Goal: Information Seeking & Learning: Learn about a topic

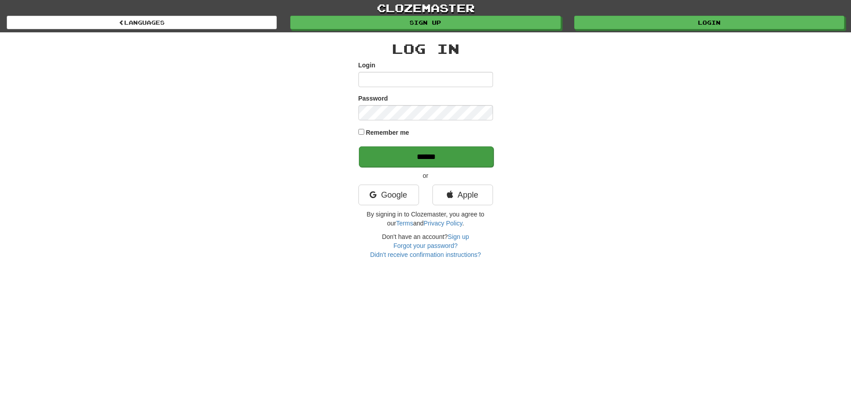
type input "*****"
click at [437, 153] on input "******" at bounding box center [426, 156] width 135 height 21
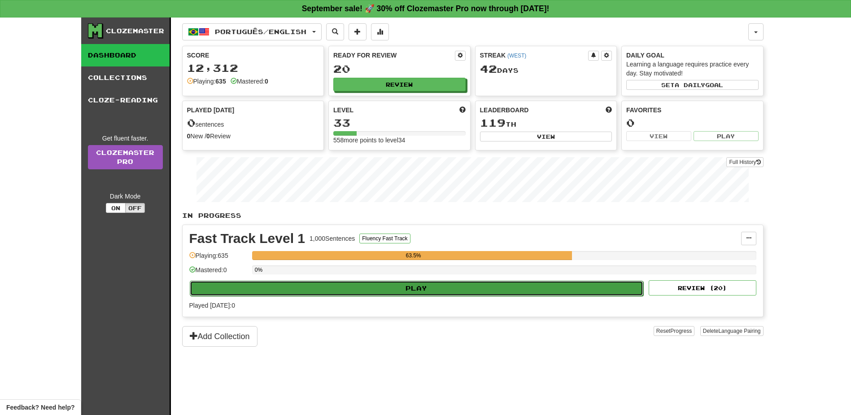
click at [439, 282] on button "Play" at bounding box center [417, 287] width 454 height 15
select select "**"
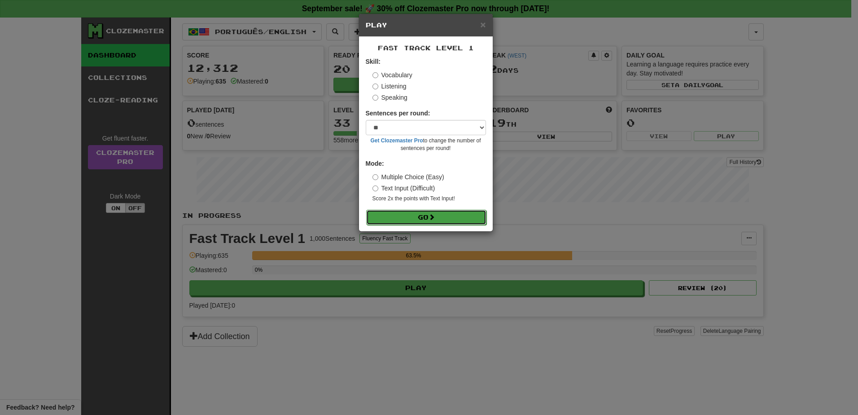
click at [434, 217] on span at bounding box center [431, 217] width 6 height 6
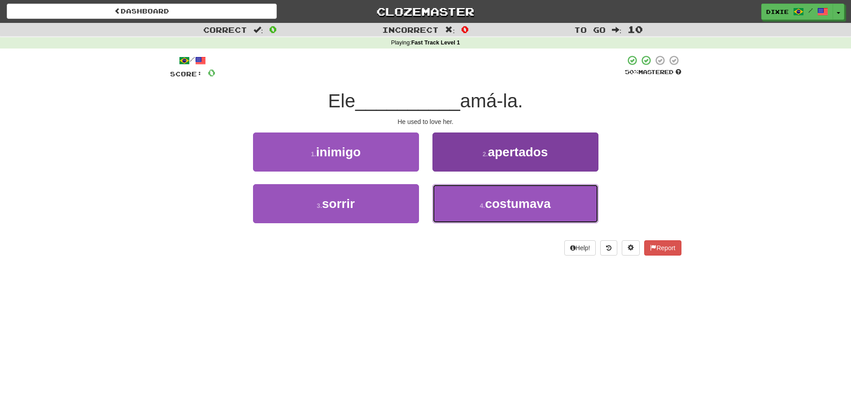
click at [468, 205] on button "4 . costumava" at bounding box center [515, 203] width 166 height 39
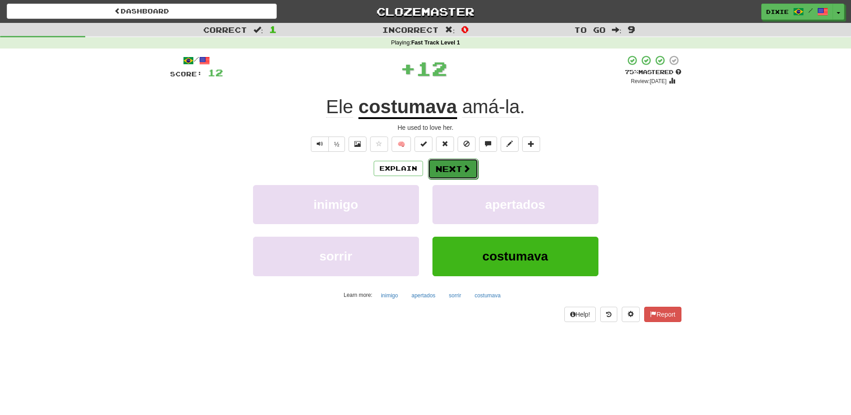
click at [442, 166] on button "Next" at bounding box center [453, 168] width 50 height 21
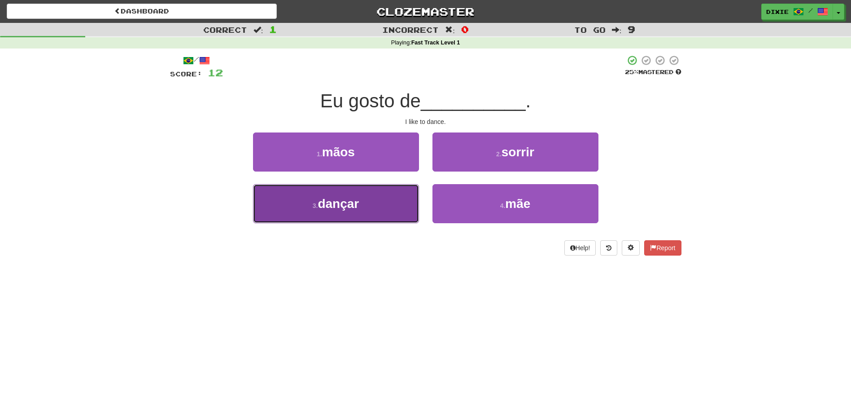
click at [356, 197] on span "dançar" at bounding box center [338, 204] width 41 height 14
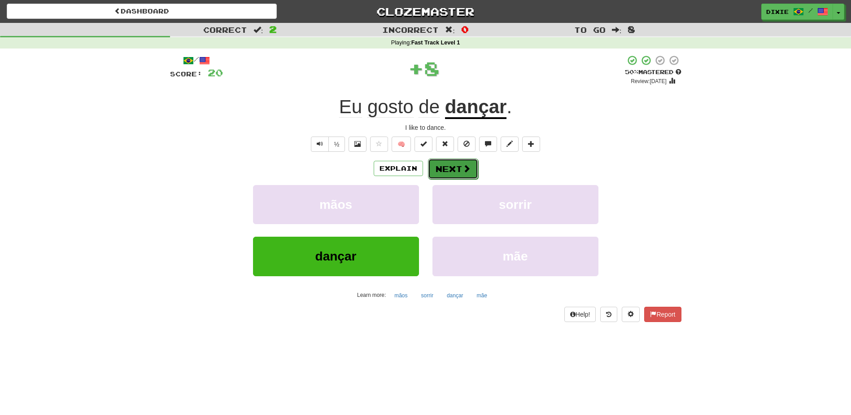
click at [445, 161] on button "Next" at bounding box center [453, 168] width 50 height 21
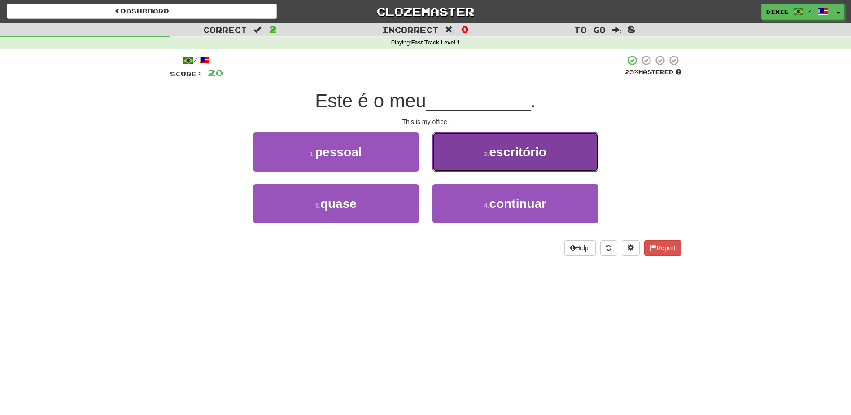
click at [455, 153] on button "2 . escritório" at bounding box center [515, 151] width 166 height 39
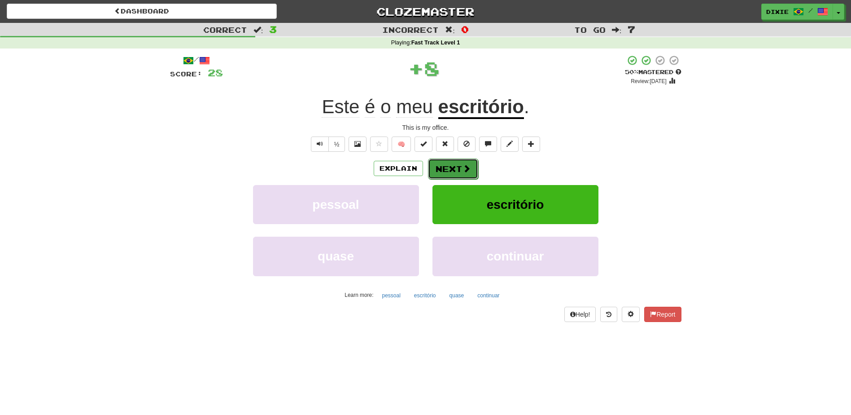
click at [445, 166] on button "Next" at bounding box center [453, 168] width 50 height 21
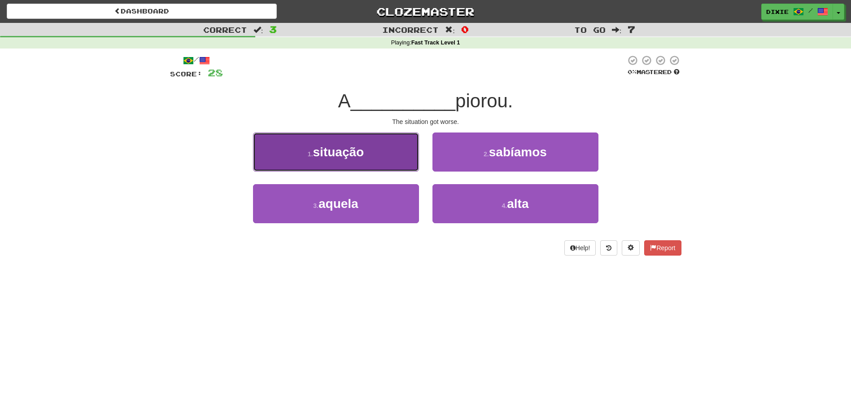
click at [397, 160] on button "1 . situação" at bounding box center [336, 151] width 166 height 39
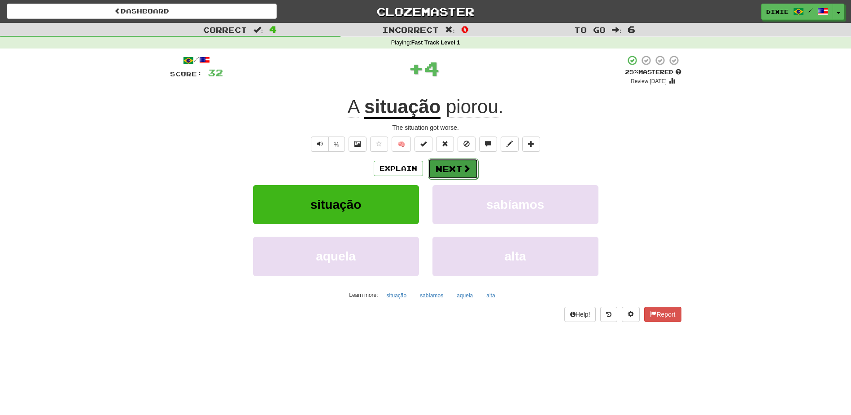
click at [441, 165] on button "Next" at bounding box center [453, 168] width 50 height 21
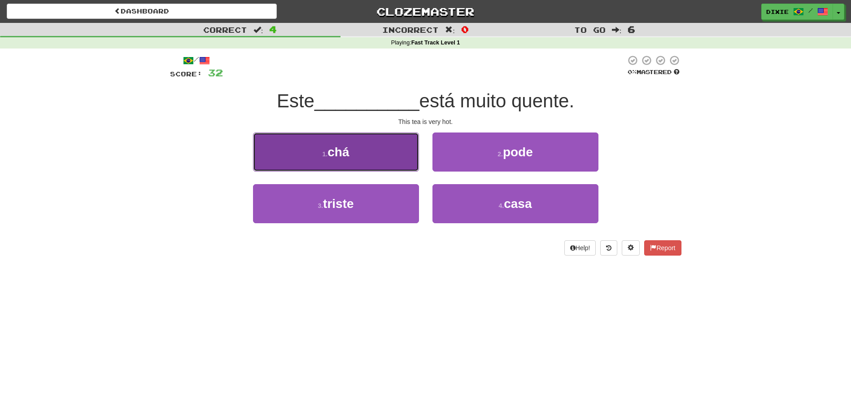
click at [384, 155] on button "1 . chá" at bounding box center [336, 151] width 166 height 39
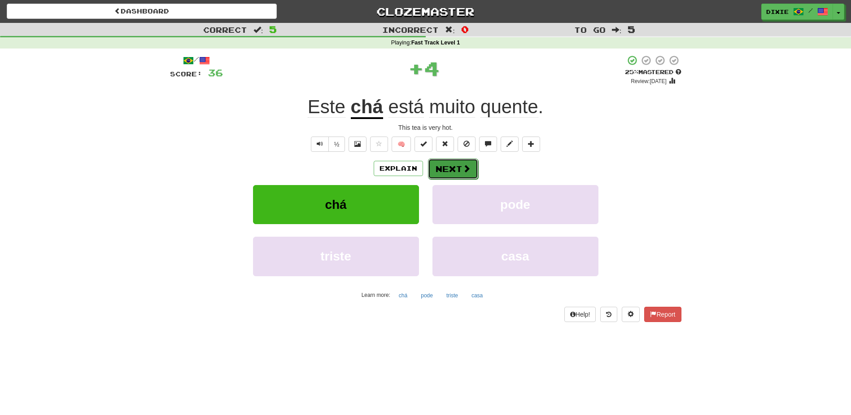
click at [446, 167] on button "Next" at bounding box center [453, 168] width 50 height 21
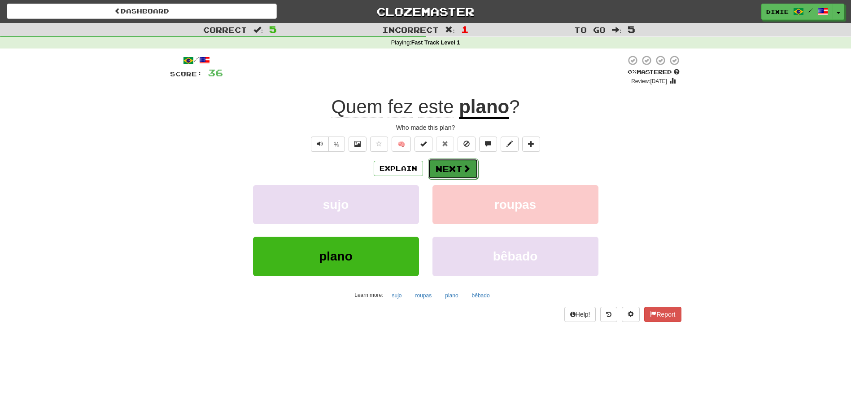
click at [441, 168] on button "Next" at bounding box center [453, 168] width 50 height 21
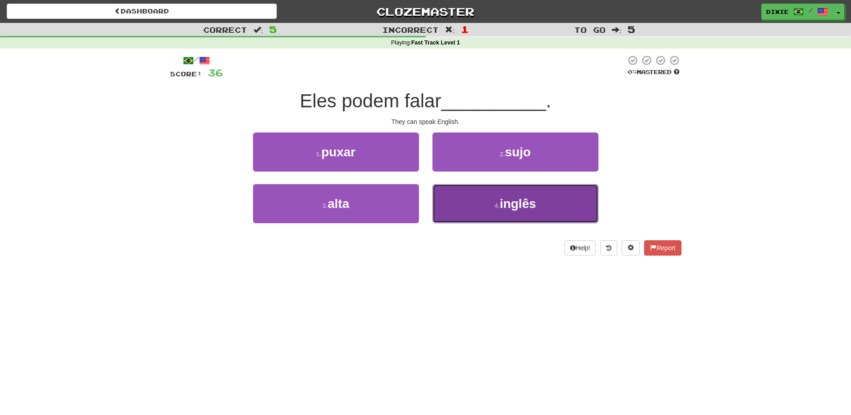
click at [461, 198] on button "4 . inglês" at bounding box center [515, 203] width 166 height 39
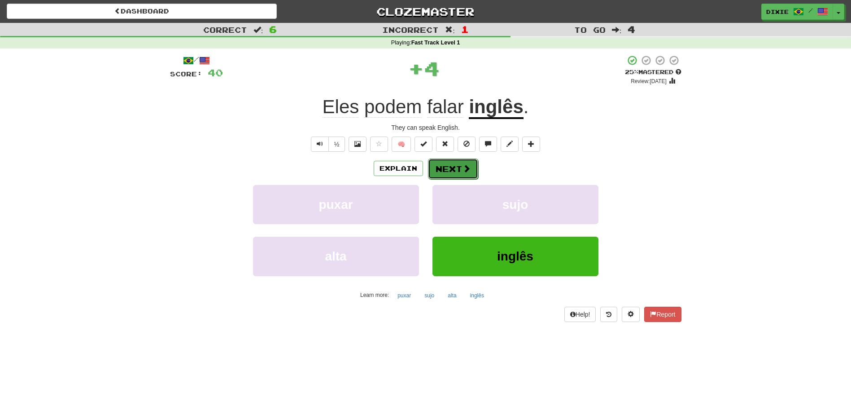
click at [445, 169] on button "Next" at bounding box center [453, 168] width 50 height 21
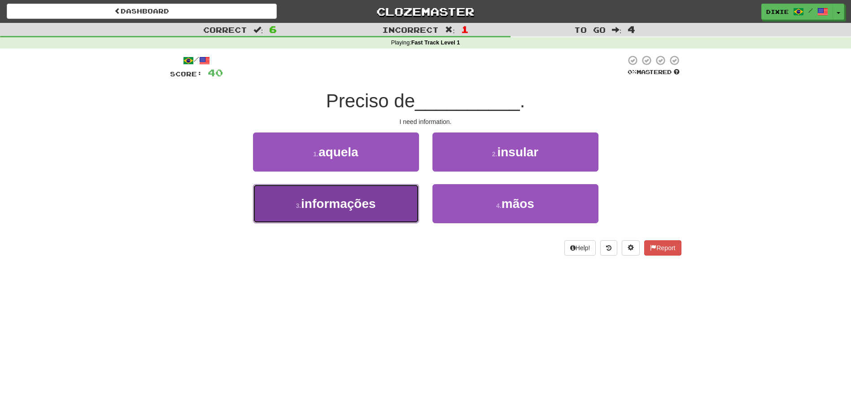
click at [402, 204] on button "3 . informações" at bounding box center [336, 203] width 166 height 39
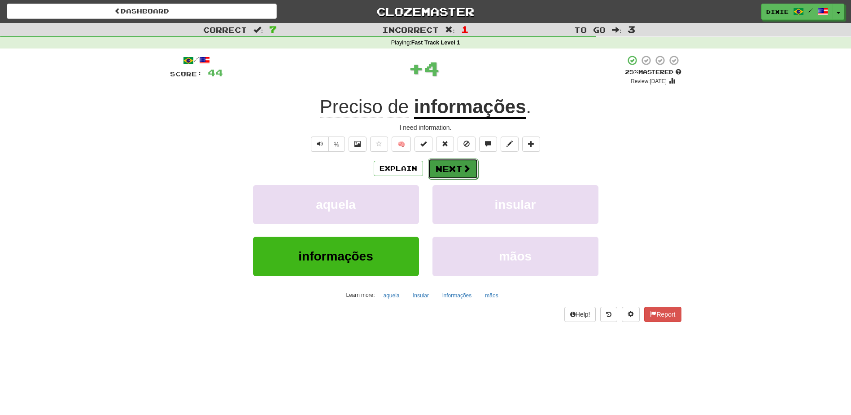
click at [439, 166] on button "Next" at bounding box center [453, 168] width 50 height 21
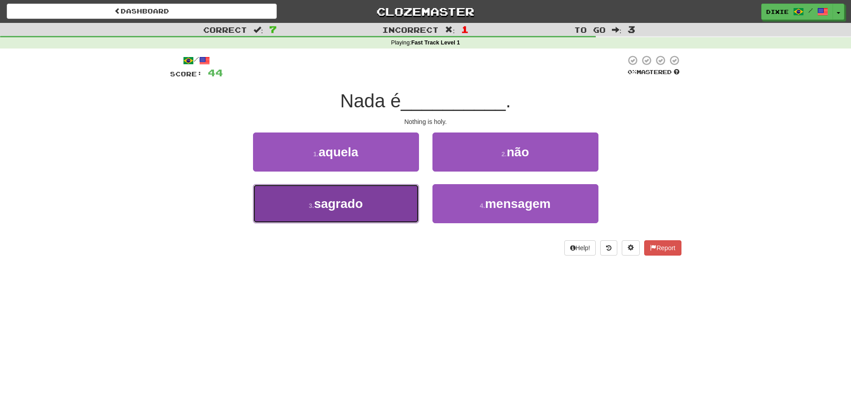
click at [395, 204] on button "3 . sagrado" at bounding box center [336, 203] width 166 height 39
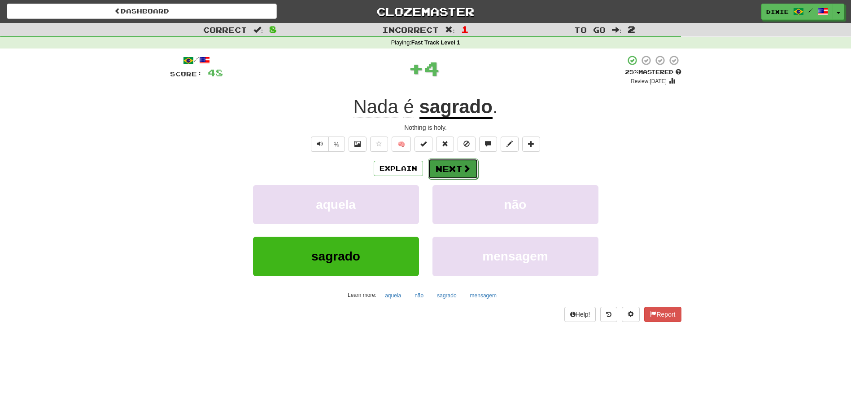
click at [428, 169] on button "Next" at bounding box center [453, 168] width 50 height 21
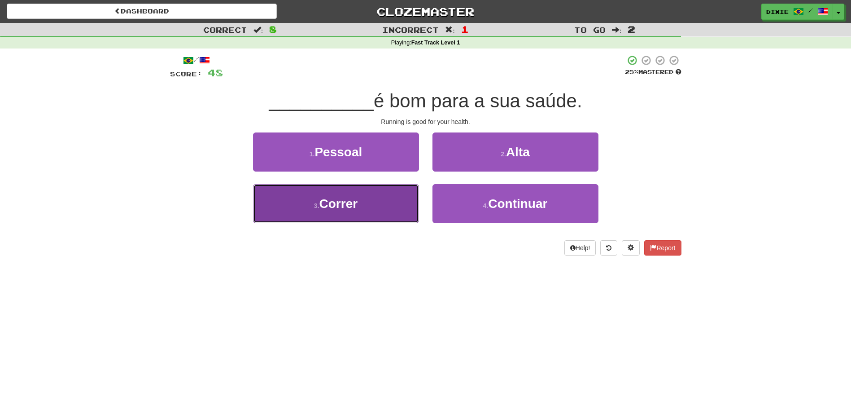
click at [391, 197] on button "3 . Correr" at bounding box center [336, 203] width 166 height 39
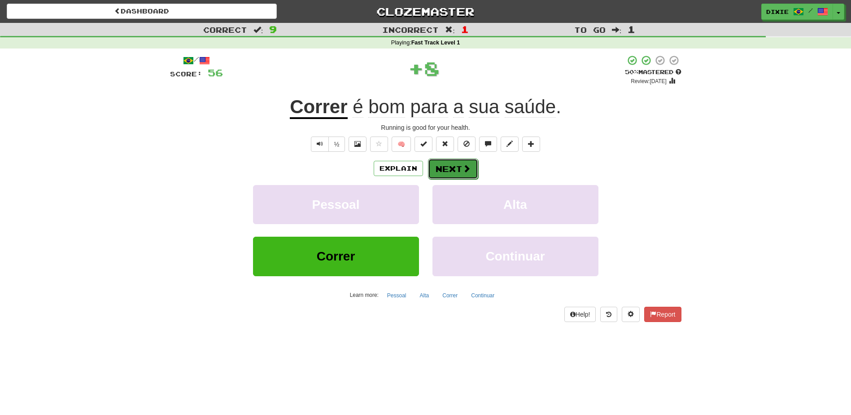
click at [435, 166] on button "Next" at bounding box center [453, 168] width 50 height 21
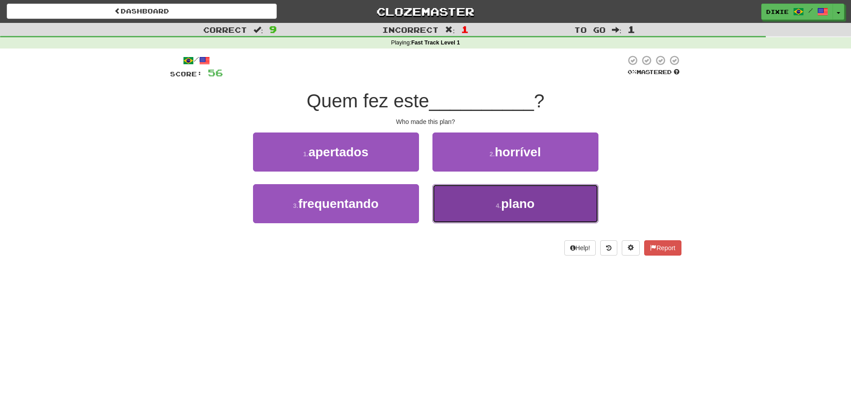
click at [474, 194] on button "4 . plano" at bounding box center [515, 203] width 166 height 39
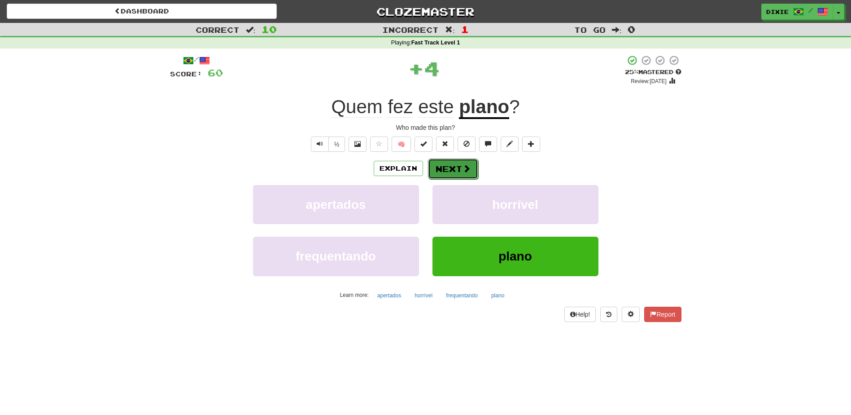
click at [447, 170] on button "Next" at bounding box center [453, 168] width 50 height 21
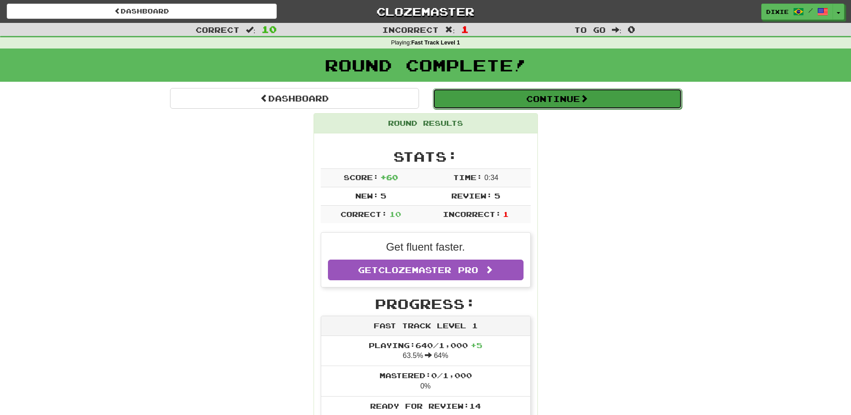
click at [549, 100] on button "Continue" at bounding box center [557, 98] width 249 height 21
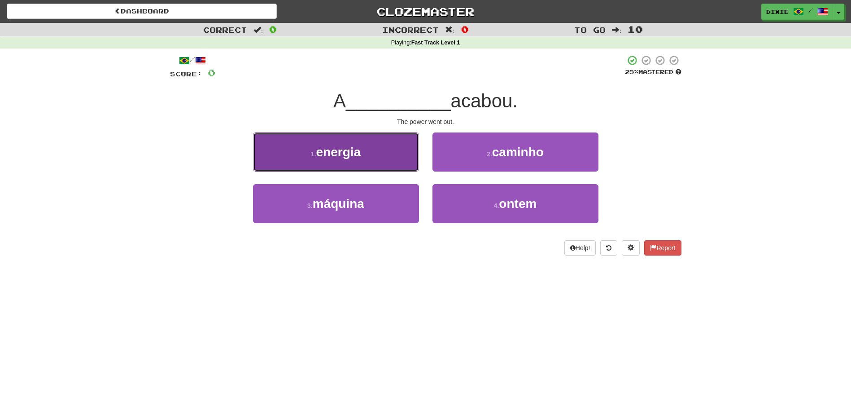
click at [389, 148] on button "1 . energia" at bounding box center [336, 151] width 166 height 39
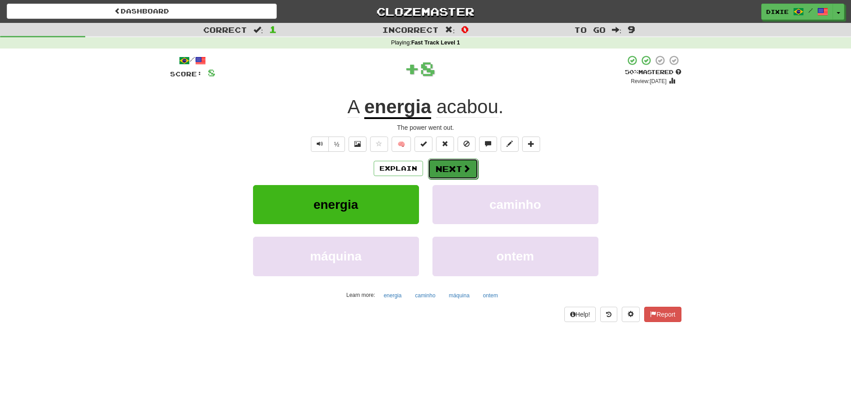
click at [440, 162] on button "Next" at bounding box center [453, 168] width 50 height 21
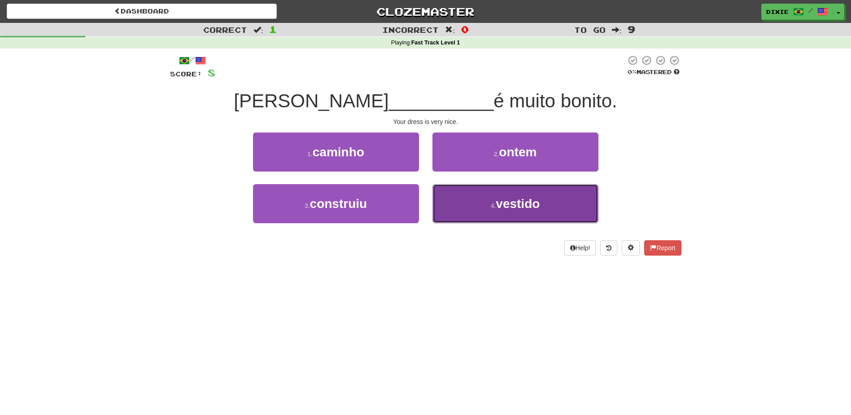
click at [450, 203] on button "4 . vestido" at bounding box center [515, 203] width 166 height 39
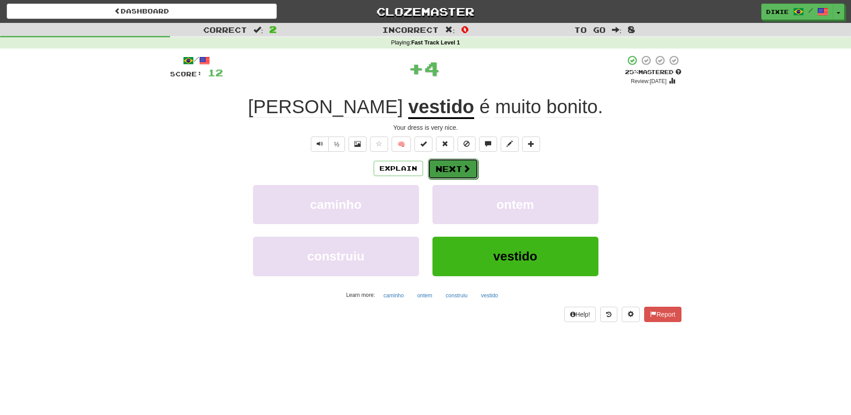
click at [437, 169] on button "Next" at bounding box center [453, 168] width 50 height 21
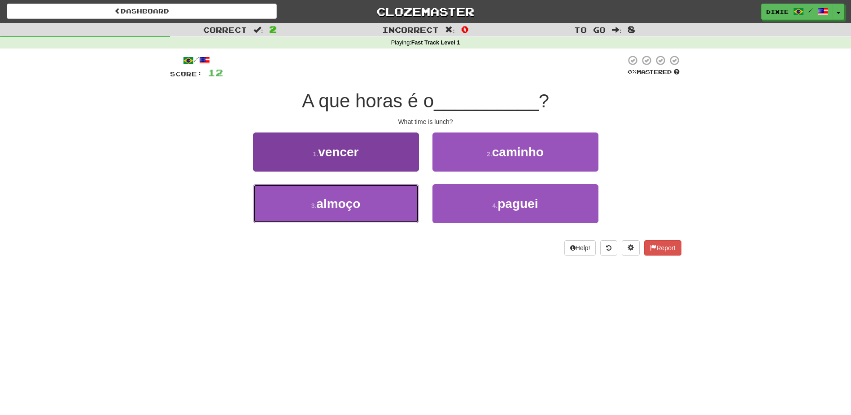
click at [404, 205] on button "3 . almoço" at bounding box center [336, 203] width 166 height 39
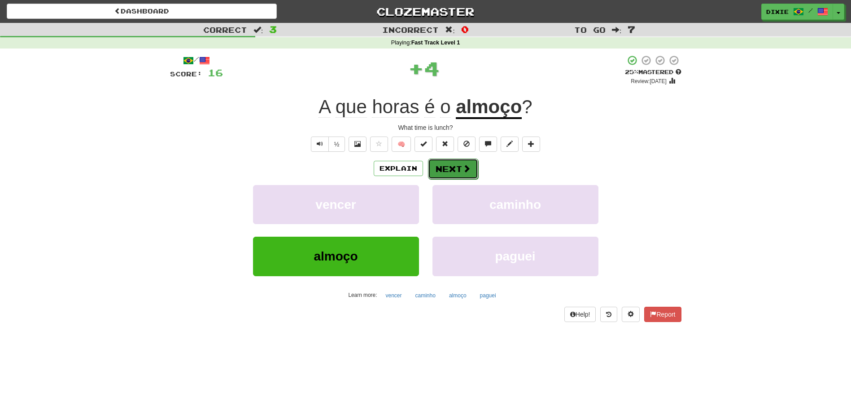
click at [441, 170] on button "Next" at bounding box center [453, 168] width 50 height 21
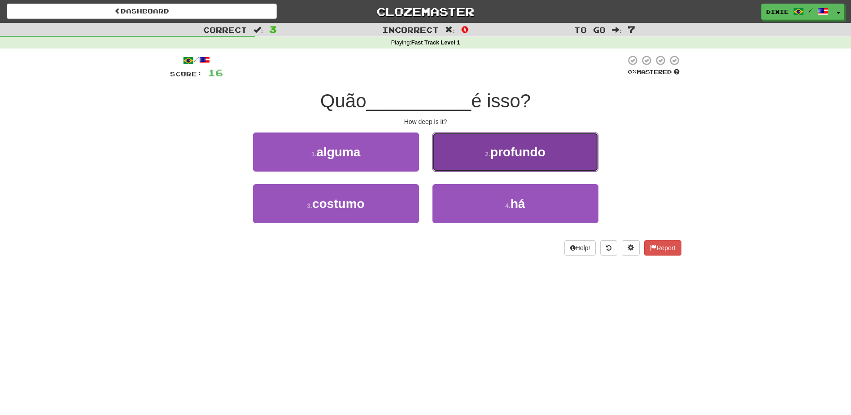
click at [459, 154] on button "2 . profundo" at bounding box center [515, 151] width 166 height 39
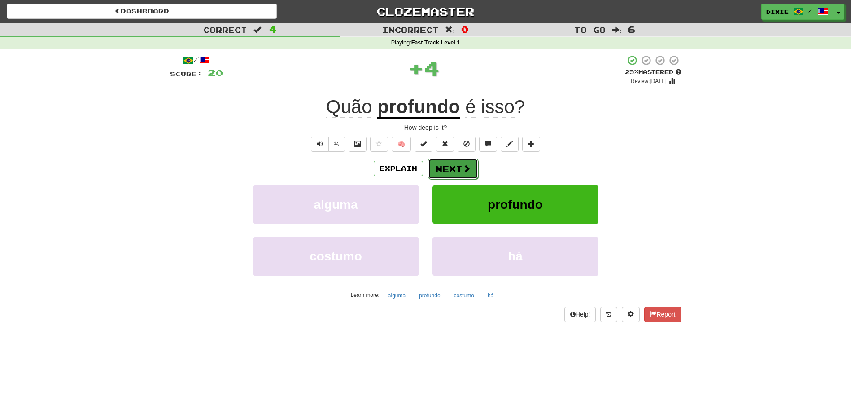
click at [445, 162] on button "Next" at bounding box center [453, 168] width 50 height 21
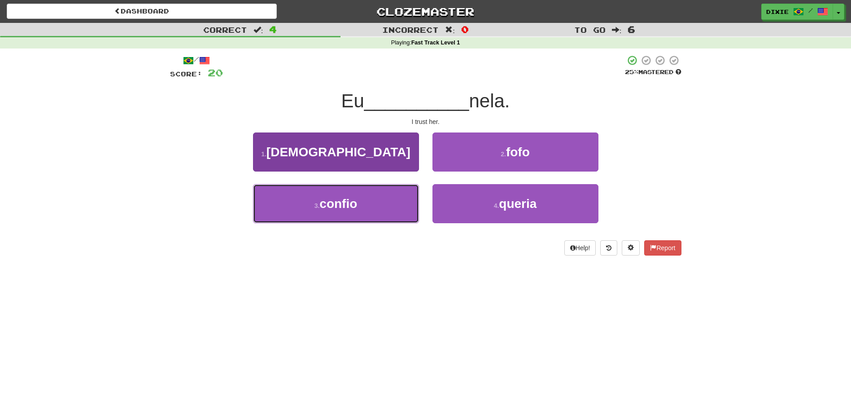
drag, startPoint x: 396, startPoint y: 203, endPoint x: 400, endPoint y: 198, distance: 6.4
click at [397, 203] on button "3 . confio" at bounding box center [336, 203] width 166 height 39
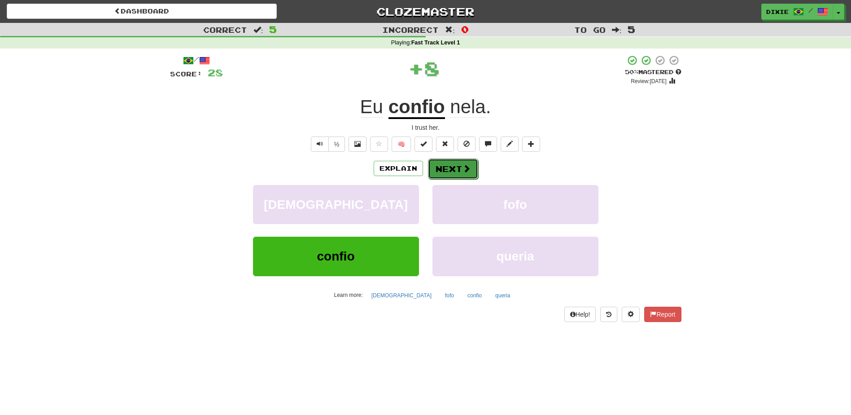
click at [440, 165] on button "Next" at bounding box center [453, 168] width 50 height 21
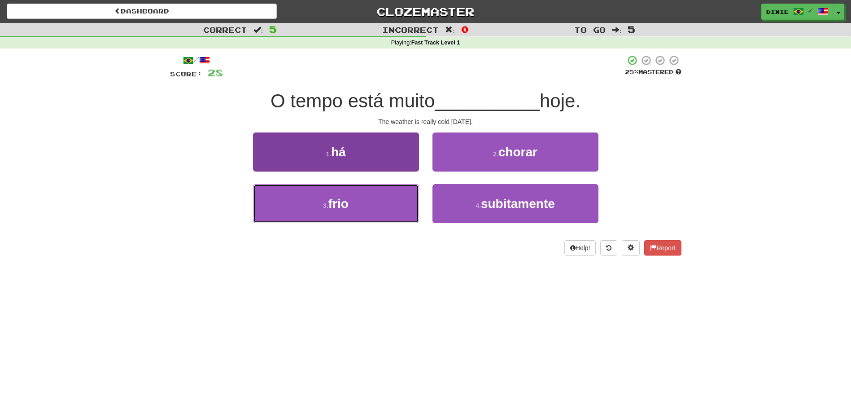
click at [397, 201] on button "3 . frio" at bounding box center [336, 203] width 166 height 39
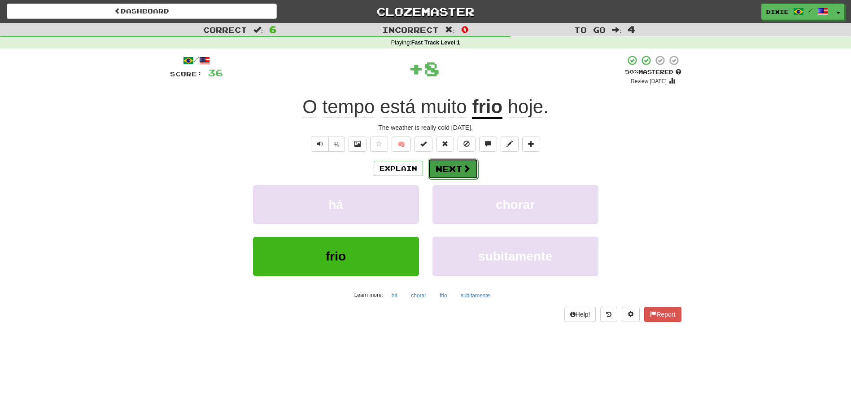
click at [440, 166] on button "Next" at bounding box center [453, 168] width 50 height 21
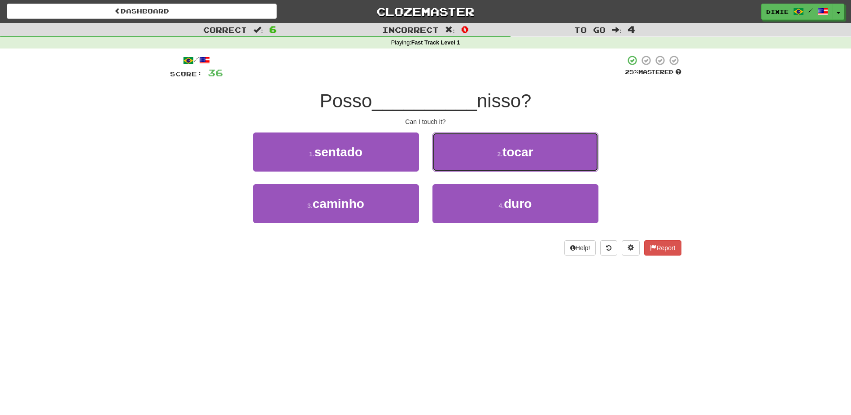
click at [440, 166] on button "2 . tocar" at bounding box center [515, 151] width 166 height 39
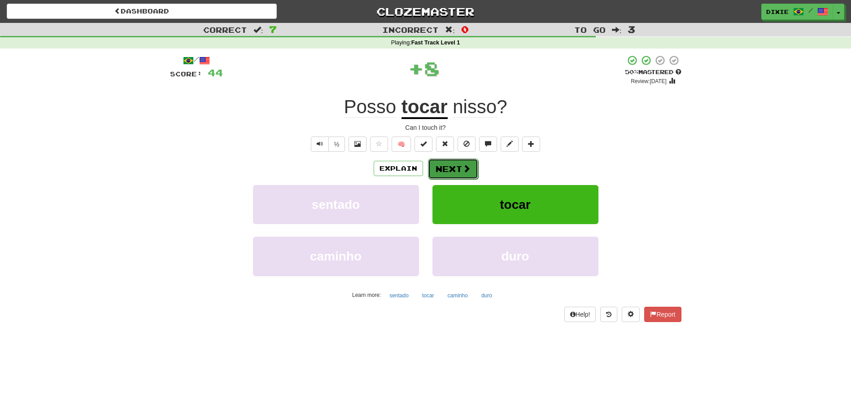
click at [438, 167] on button "Next" at bounding box center [453, 168] width 50 height 21
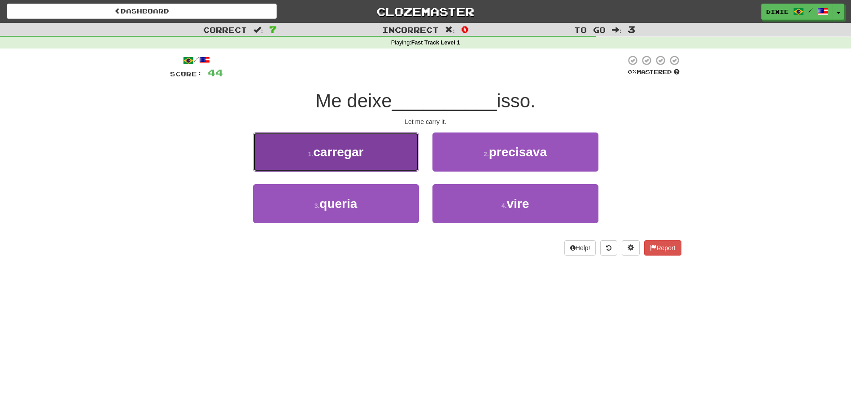
click at [392, 157] on button "1 . carregar" at bounding box center [336, 151] width 166 height 39
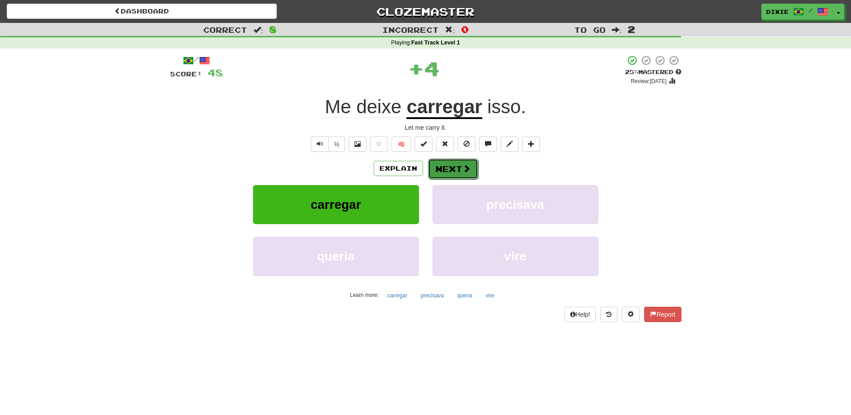
click at [442, 170] on button "Next" at bounding box center [453, 168] width 50 height 21
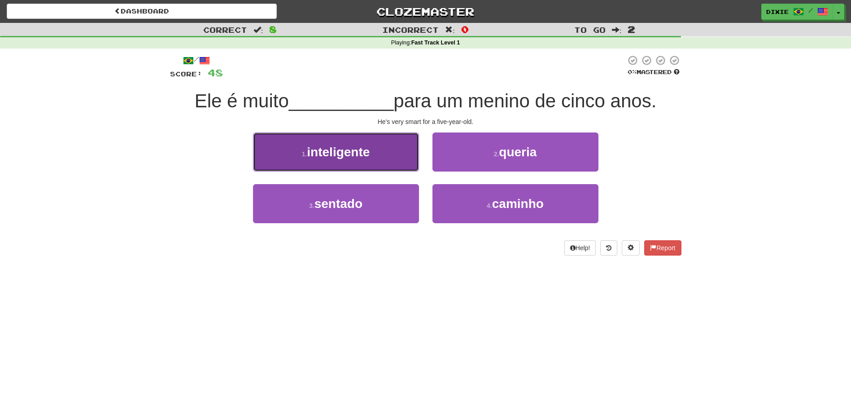
click at [396, 164] on button "1 . inteligente" at bounding box center [336, 151] width 166 height 39
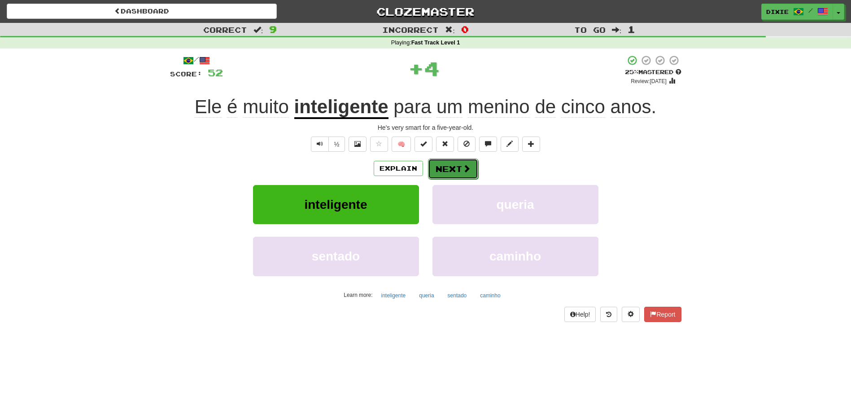
click at [436, 170] on button "Next" at bounding box center [453, 168] width 50 height 21
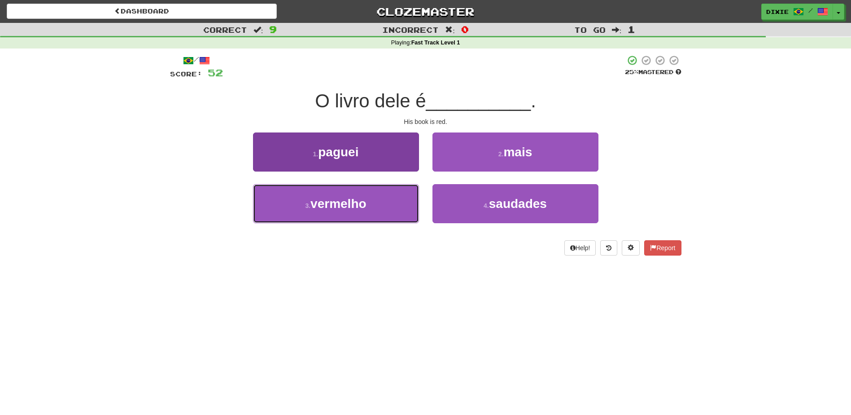
click at [381, 205] on button "3 . vermelho" at bounding box center [336, 203] width 166 height 39
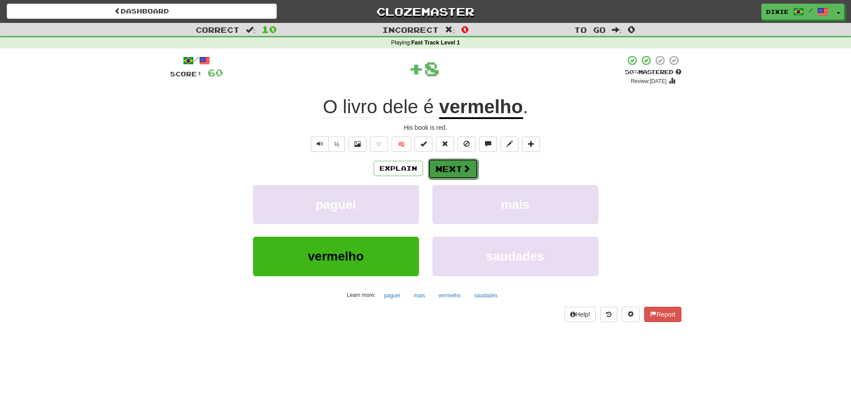
click at [438, 165] on button "Next" at bounding box center [453, 168] width 50 height 21
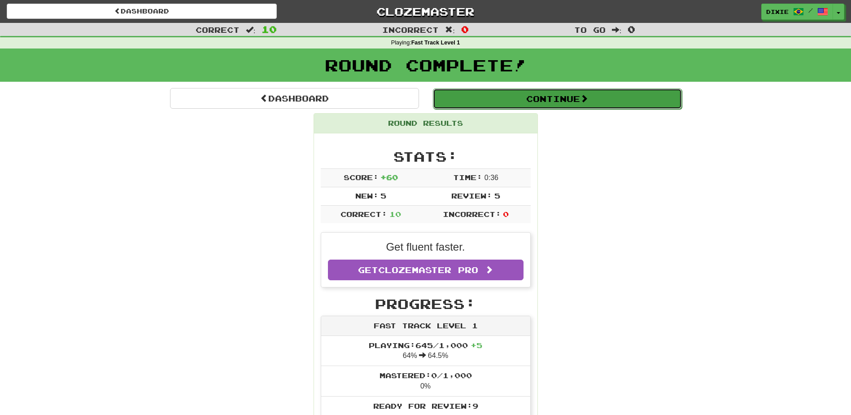
click at [536, 92] on button "Continue" at bounding box center [557, 98] width 249 height 21
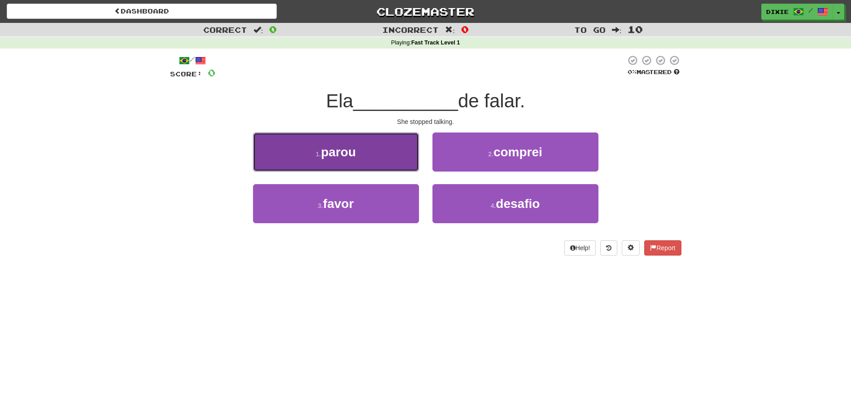
click at [410, 146] on button "1 . parou" at bounding box center [336, 151] width 166 height 39
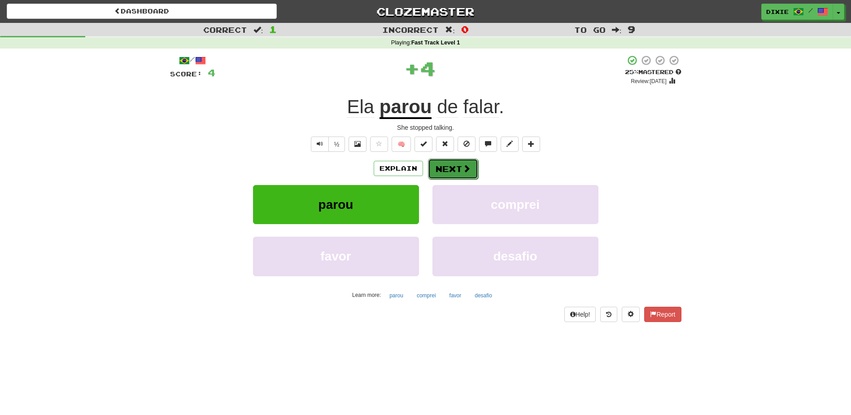
click at [448, 162] on button "Next" at bounding box center [453, 168] width 50 height 21
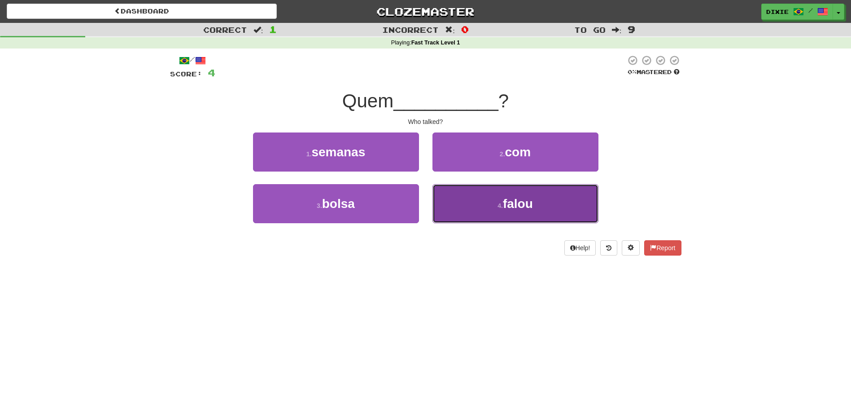
click at [466, 198] on button "4 . falou" at bounding box center [515, 203] width 166 height 39
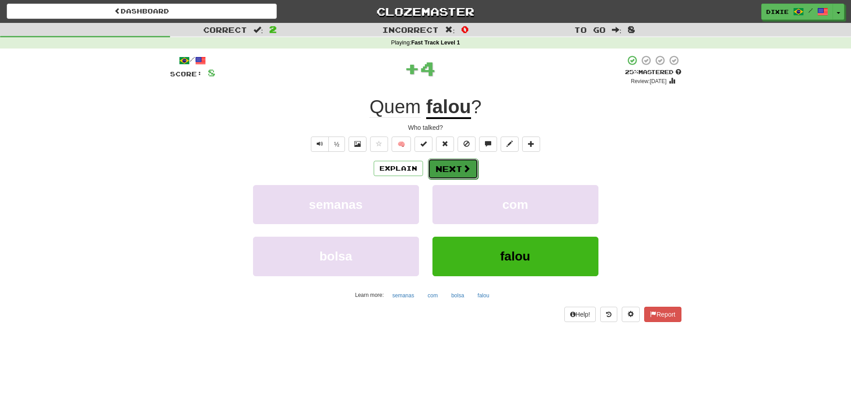
click at [451, 167] on button "Next" at bounding box center [453, 168] width 50 height 21
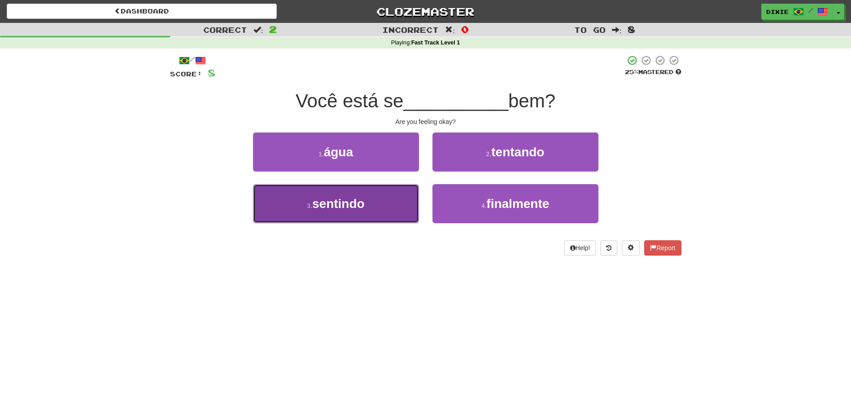
click at [393, 210] on button "3 . sentindo" at bounding box center [336, 203] width 166 height 39
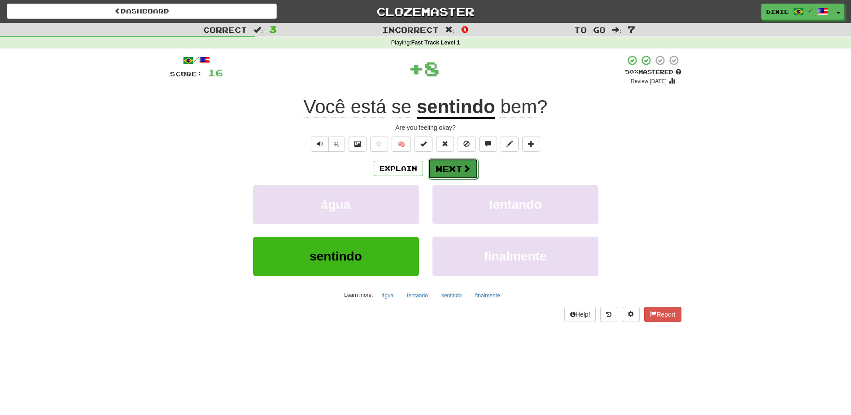
click at [441, 173] on button "Next" at bounding box center [453, 168] width 50 height 21
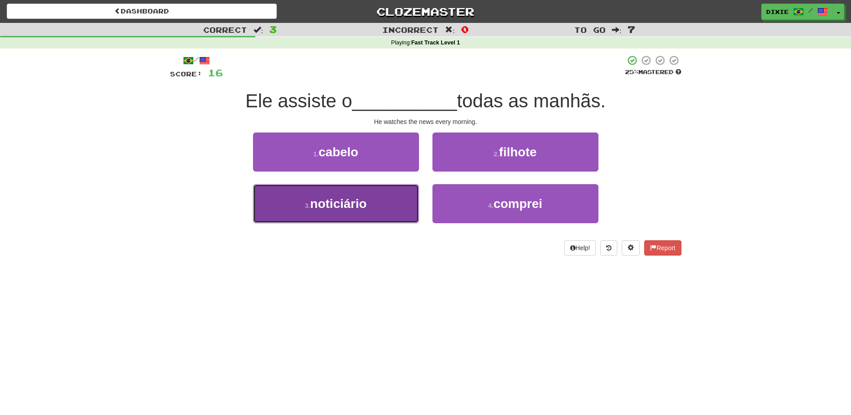
click at [383, 210] on button "3 . noticiário" at bounding box center [336, 203] width 166 height 39
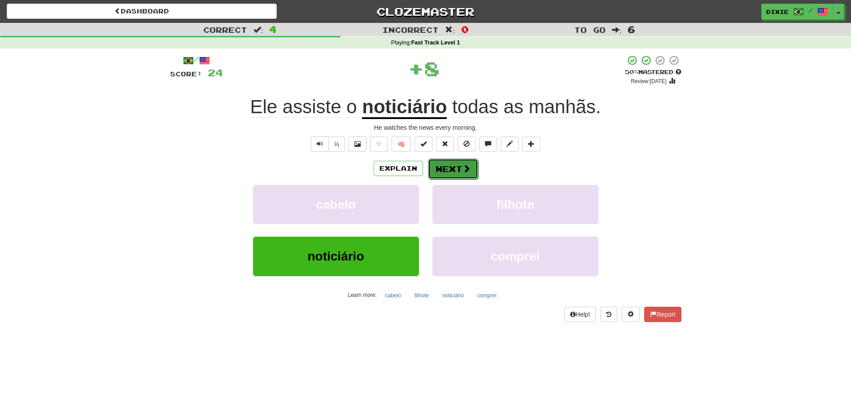
click at [437, 172] on button "Next" at bounding box center [453, 168] width 50 height 21
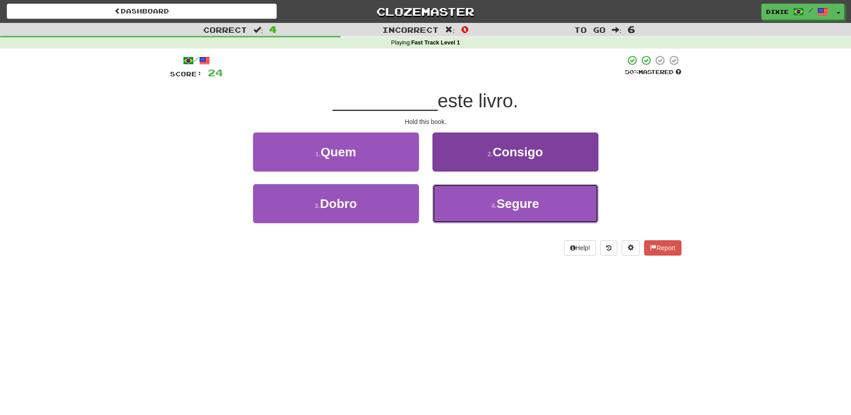
click at [455, 199] on button "4 . Segure" at bounding box center [515, 203] width 166 height 39
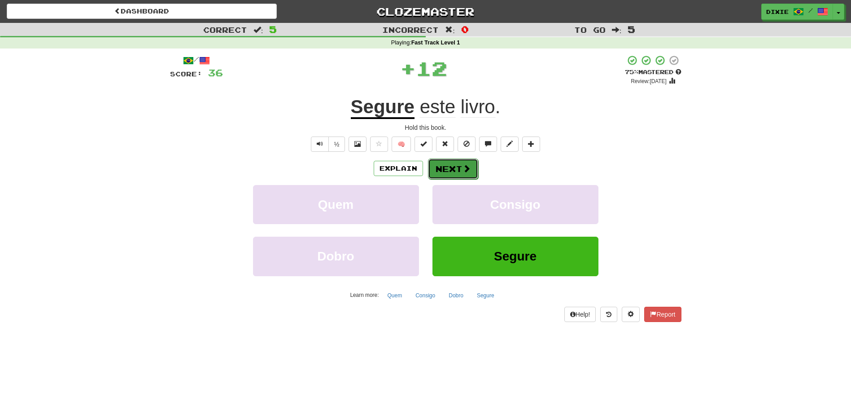
click at [445, 170] on button "Next" at bounding box center [453, 168] width 50 height 21
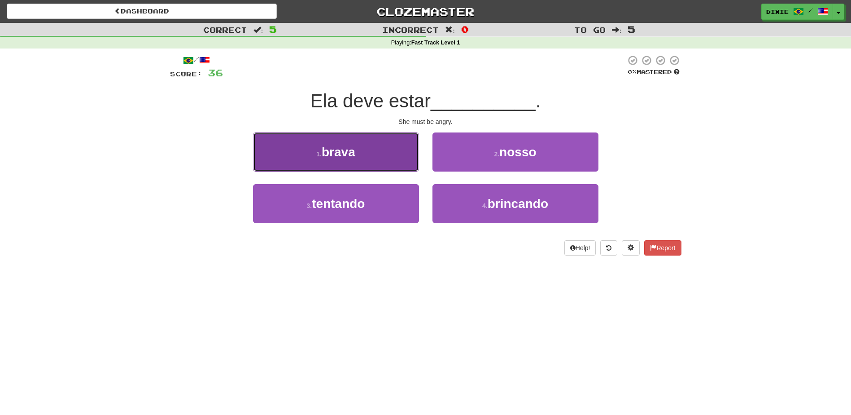
click at [395, 162] on button "1 . brava" at bounding box center [336, 151] width 166 height 39
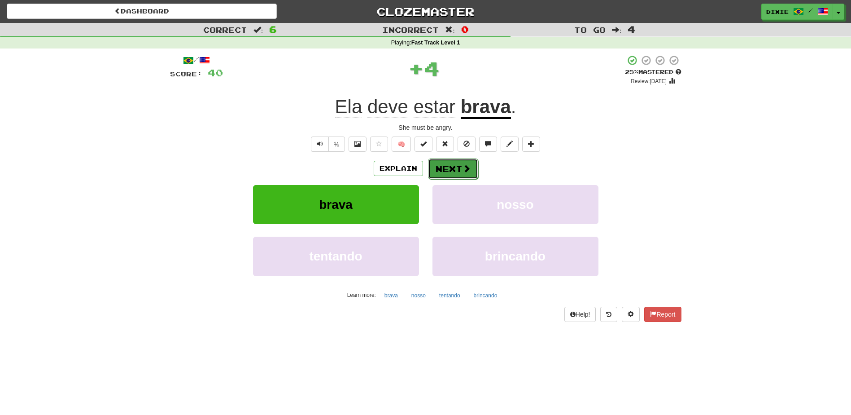
click at [449, 167] on button "Next" at bounding box center [453, 168] width 50 height 21
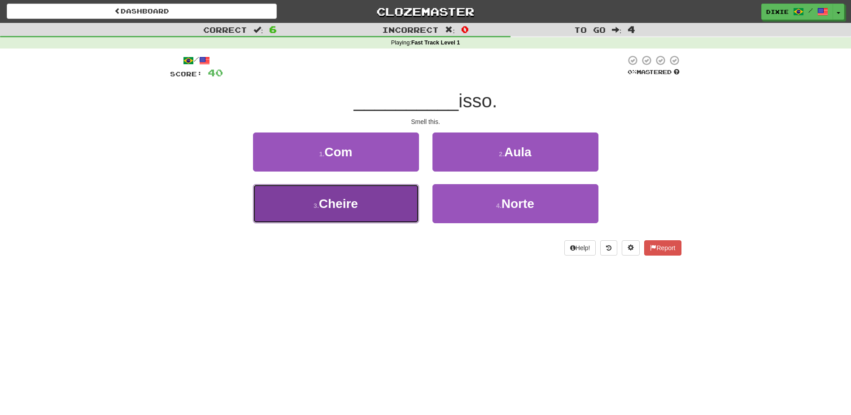
click at [390, 200] on button "3 . Cheire" at bounding box center [336, 203] width 166 height 39
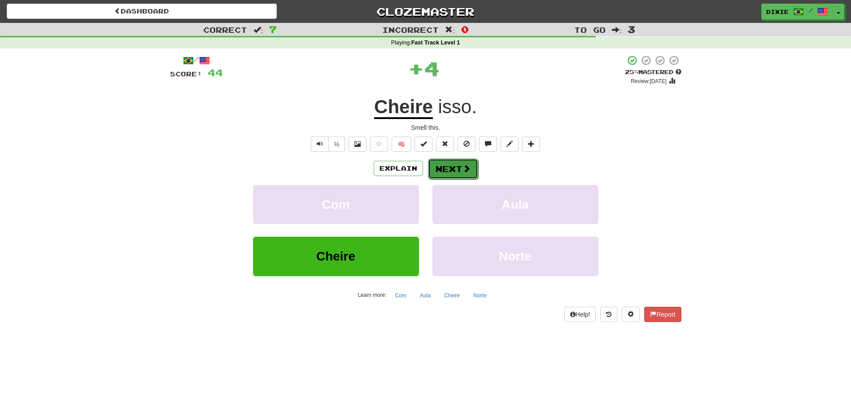
click at [440, 163] on button "Next" at bounding box center [453, 168] width 50 height 21
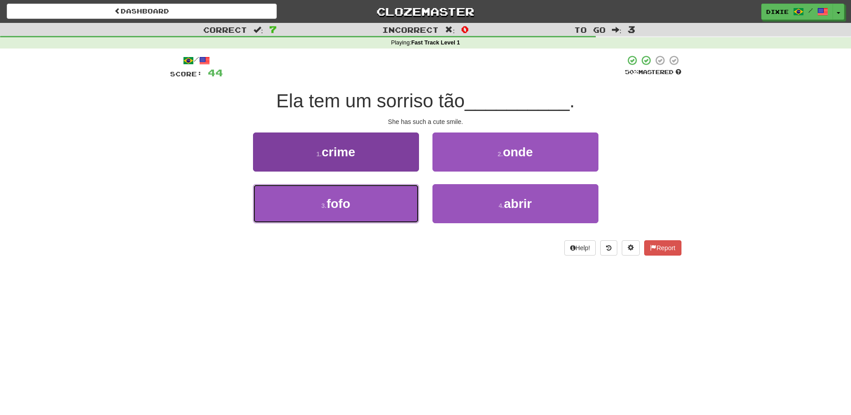
click at [378, 205] on button "3 . fofo" at bounding box center [336, 203] width 166 height 39
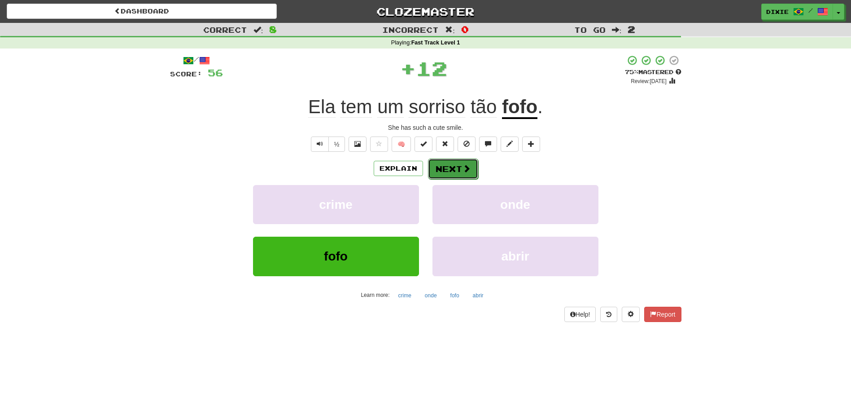
click at [439, 167] on button "Next" at bounding box center [453, 168] width 50 height 21
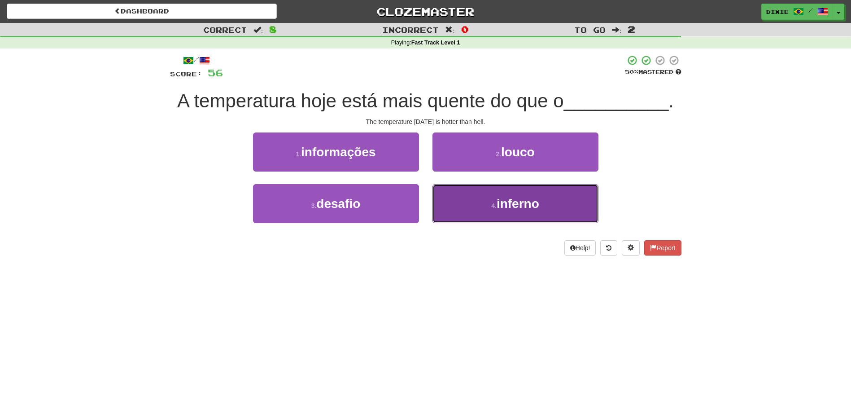
click at [455, 193] on button "4 . inferno" at bounding box center [515, 203] width 166 height 39
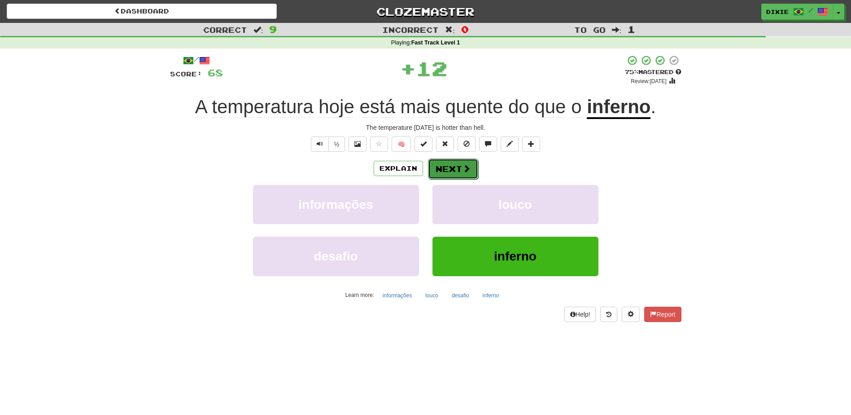
click at [445, 171] on button "Next" at bounding box center [453, 168] width 50 height 21
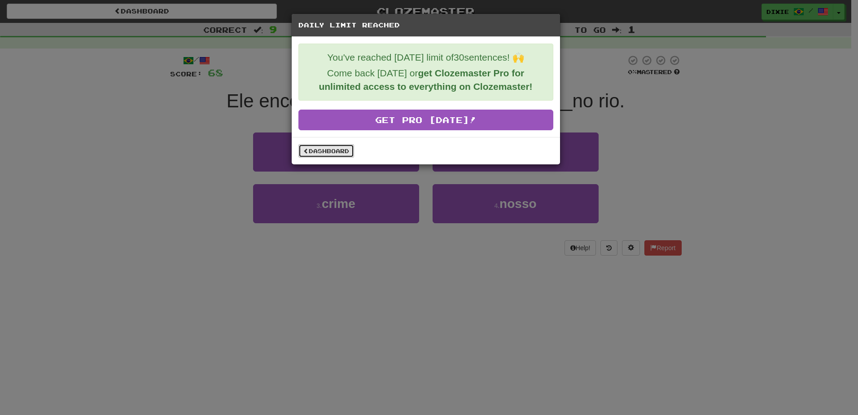
click at [306, 149] on span at bounding box center [305, 150] width 5 height 5
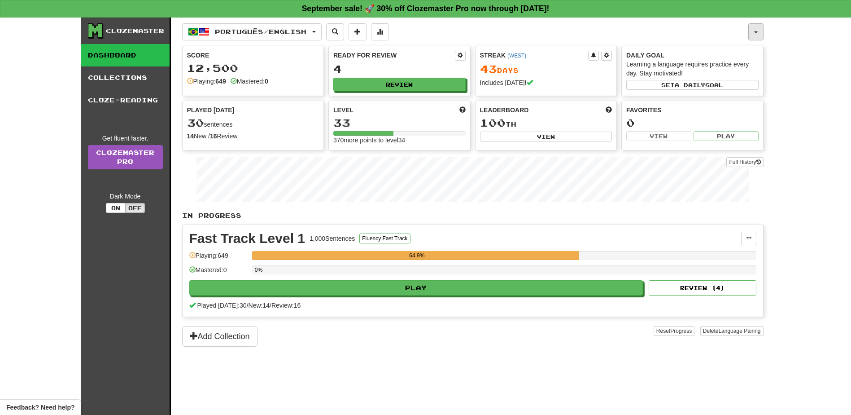
click at [755, 35] on button "button" at bounding box center [755, 31] width 15 height 17
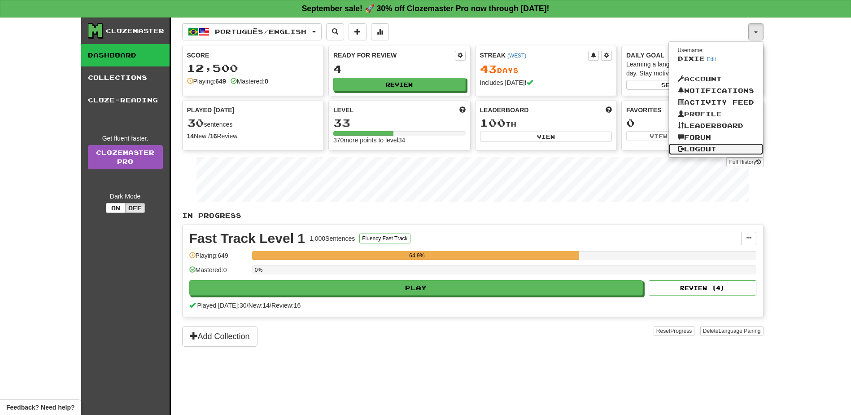
click at [714, 148] on link "Logout" at bounding box center [716, 149] width 94 height 12
